Goal: Information Seeking & Learning: Learn about a topic

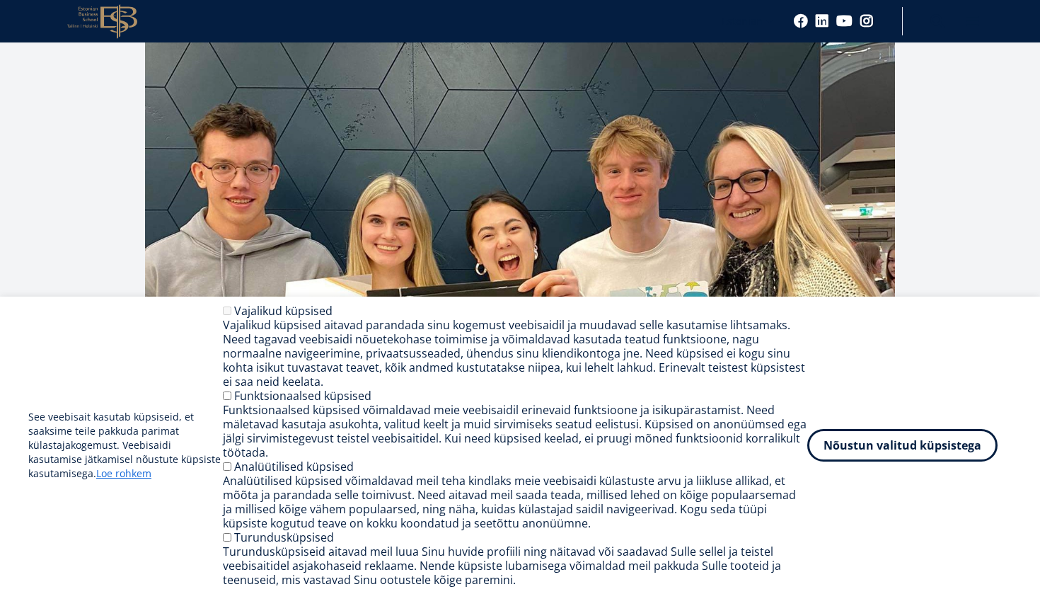
scroll to position [323, 0]
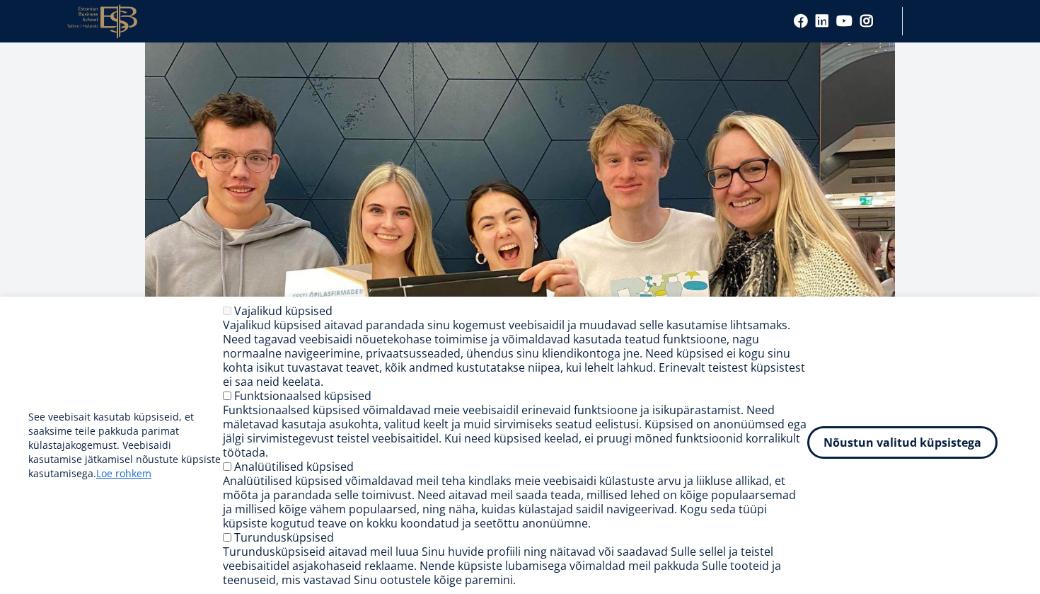
click at [840, 449] on button "Nõustun valitud küpsistega" at bounding box center [903, 442] width 190 height 33
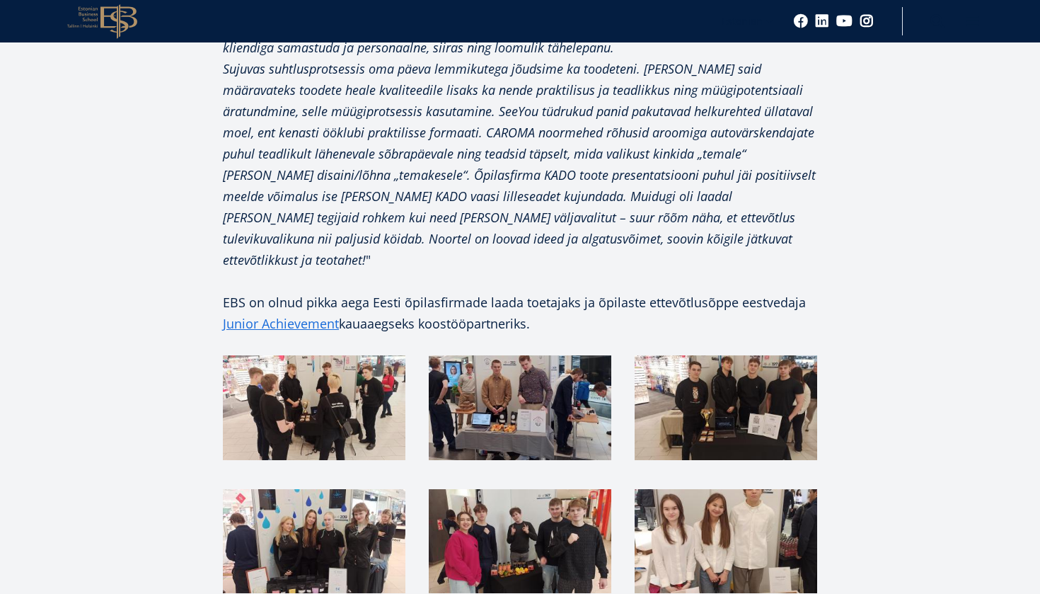
scroll to position [3758, 0]
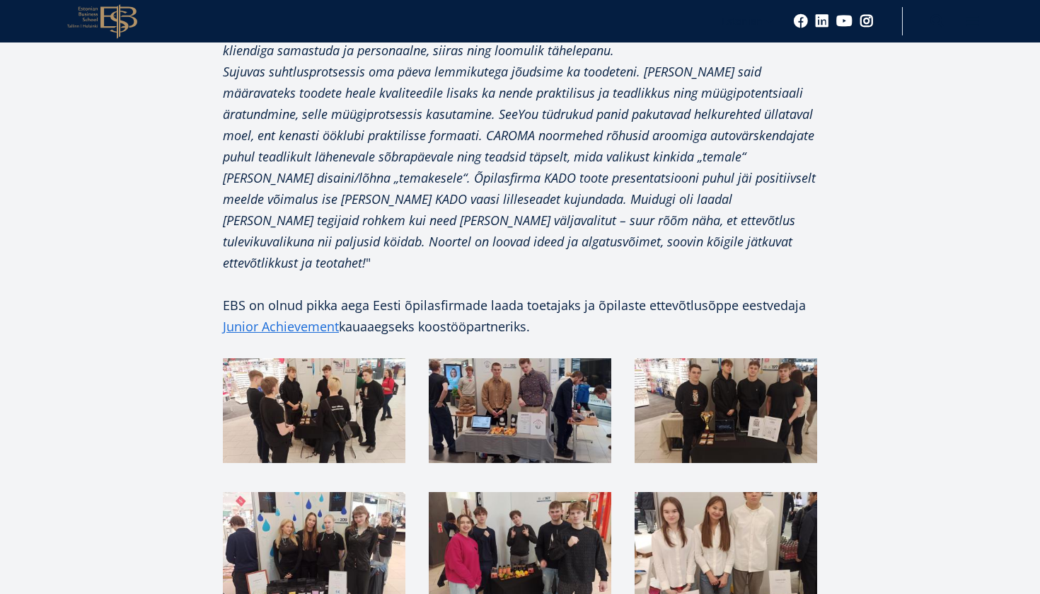
click at [277, 358] on img at bounding box center [314, 410] width 183 height 104
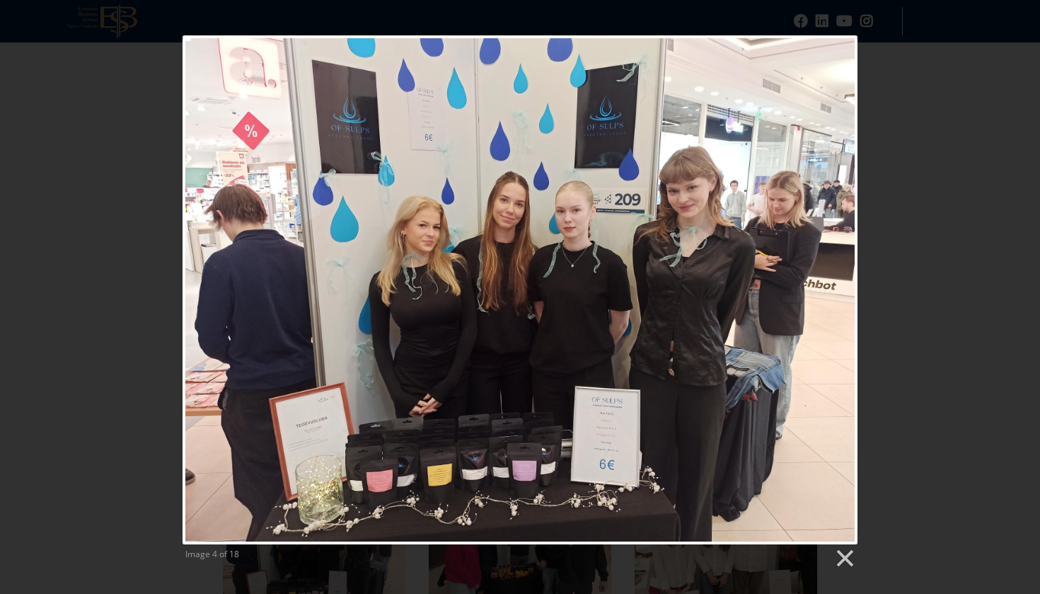
click at [131, 238] on div "Image 4 of 18" at bounding box center [520, 302] width 1040 height 534
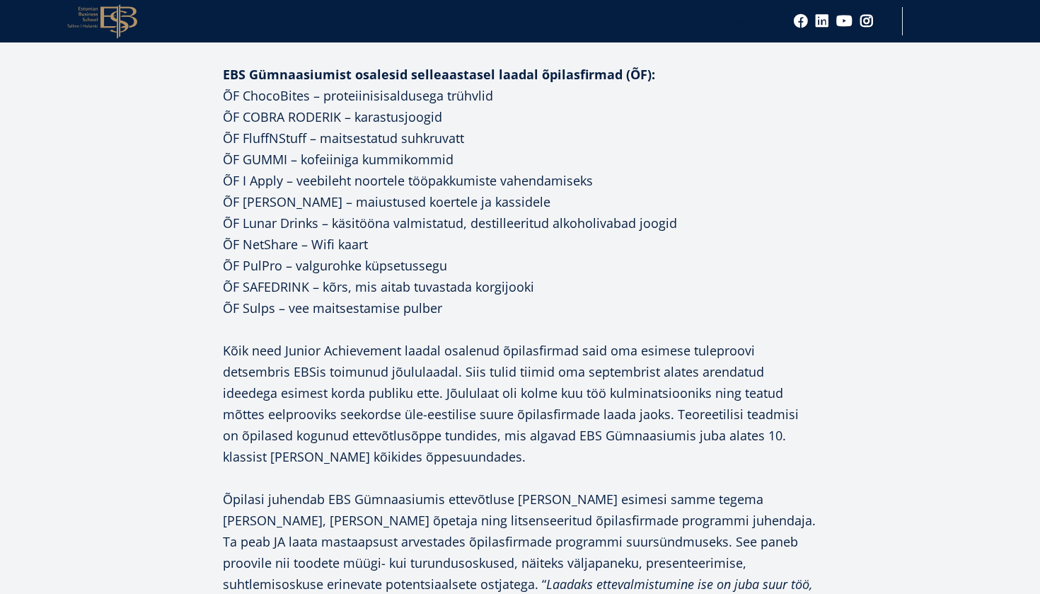
scroll to position [1570, 0]
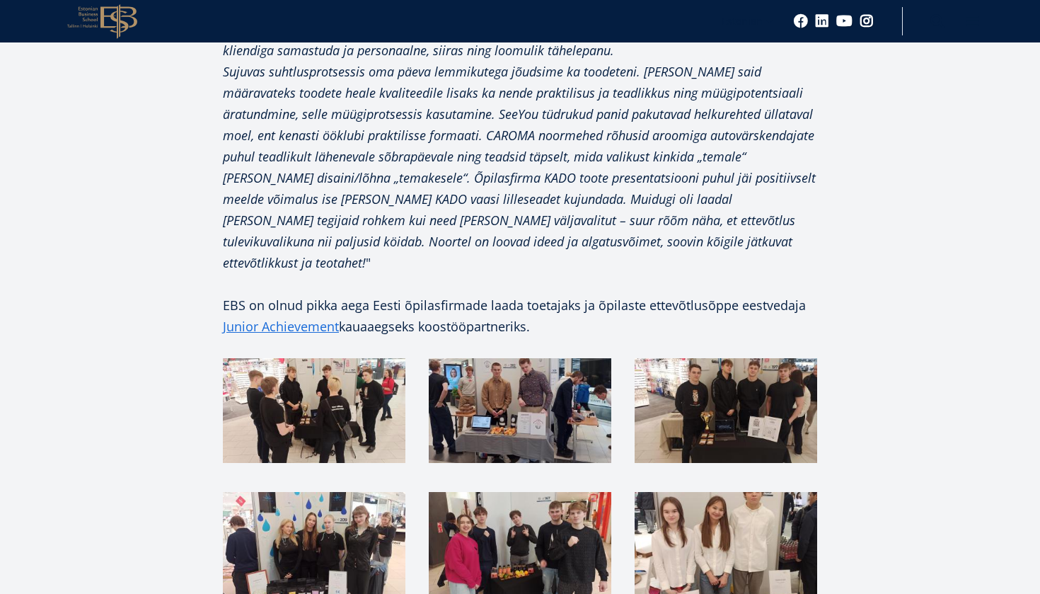
scroll to position [3760, 0]
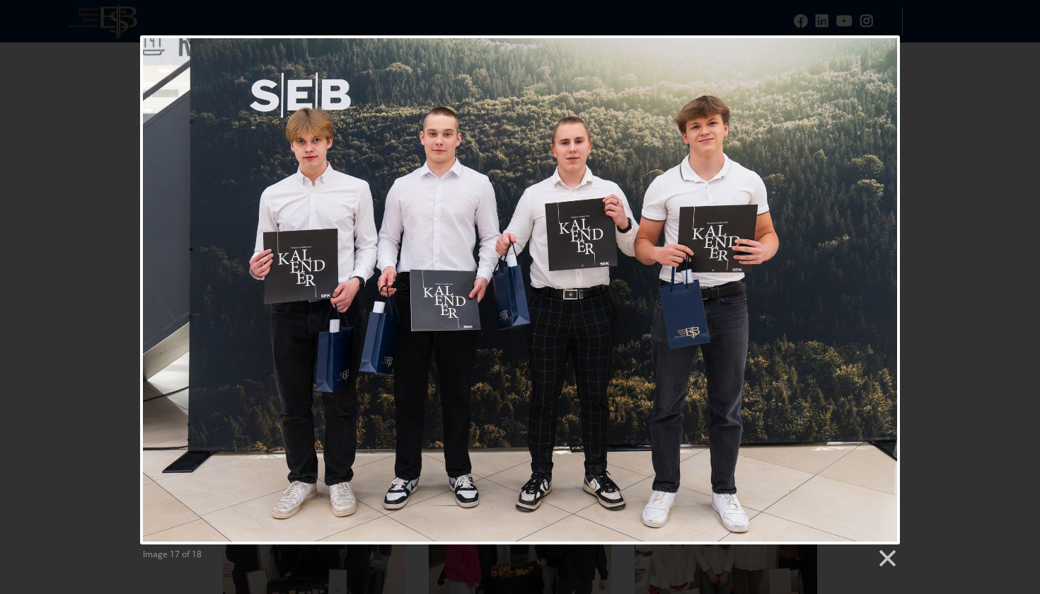
click at [14, 360] on div "Image 17 of 18" at bounding box center [520, 302] width 1040 height 534
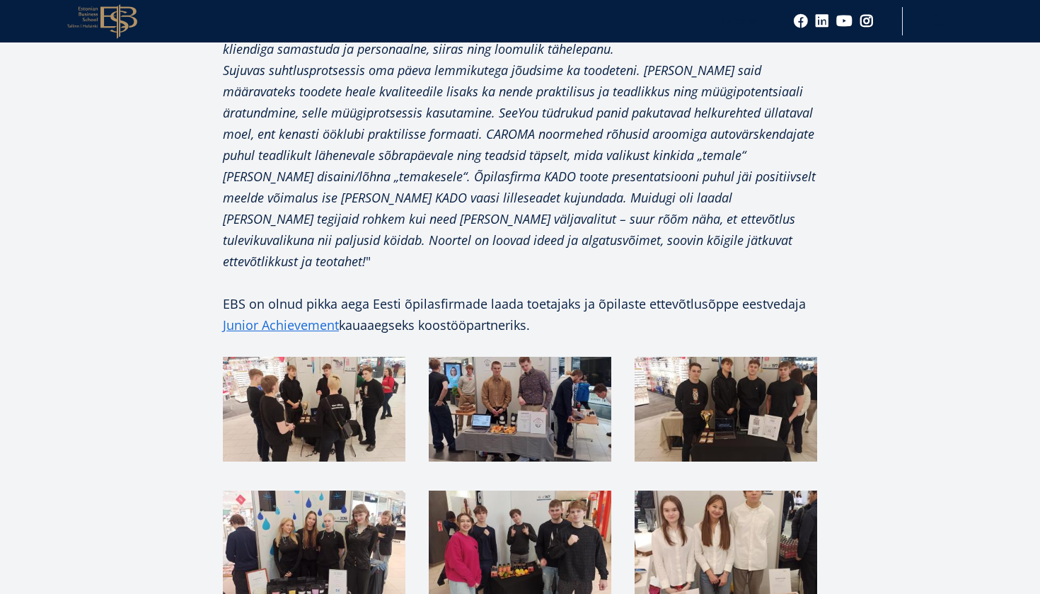
click at [482, 357] on img at bounding box center [520, 409] width 183 height 104
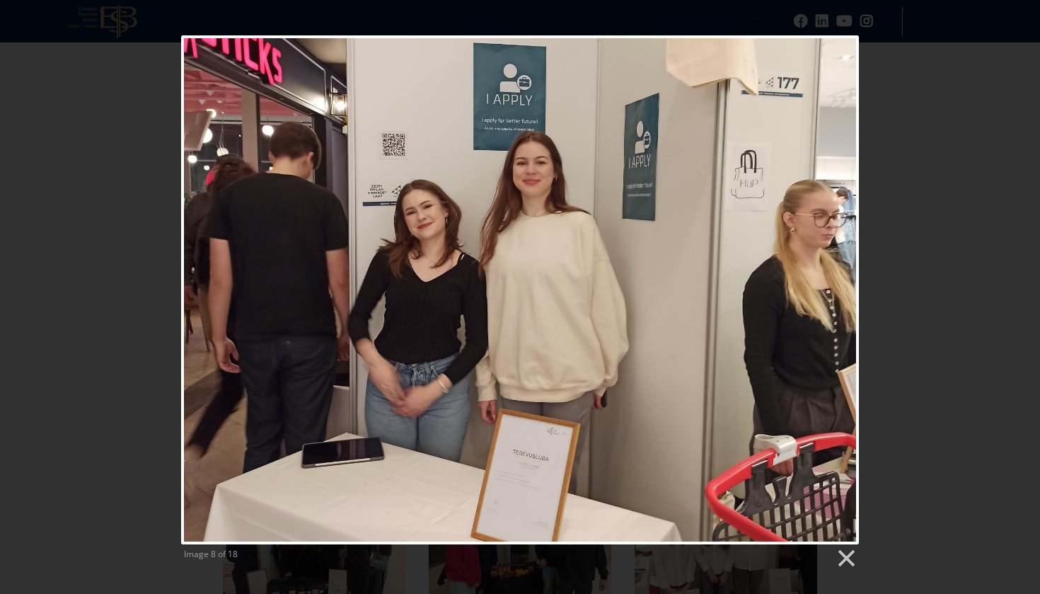
click at [89, 361] on div "Image 8 of 18" at bounding box center [520, 302] width 1040 height 534
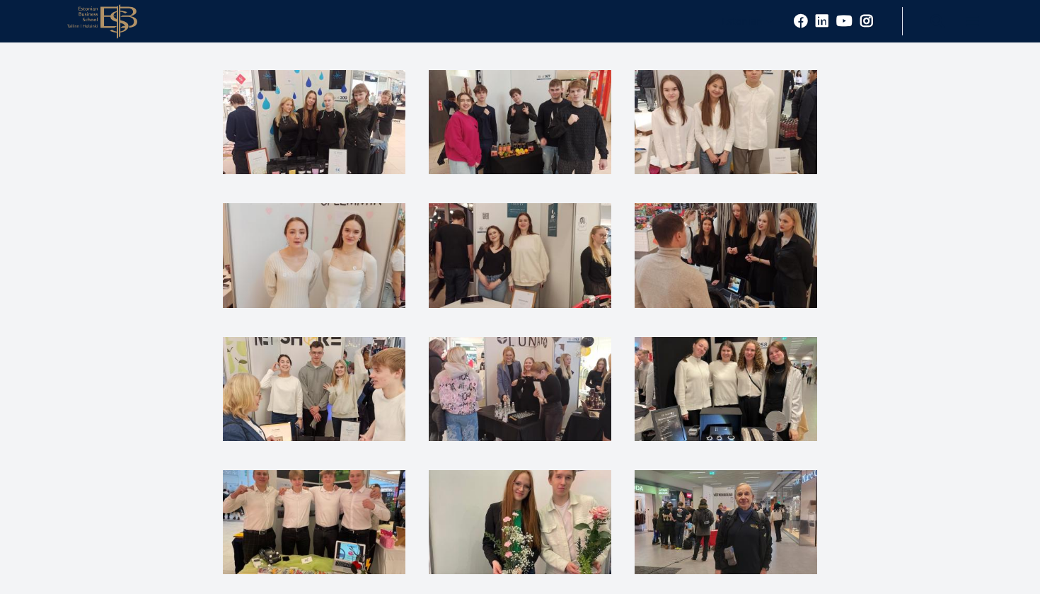
scroll to position [4209, 0]
